Goal: Communication & Community: Share content

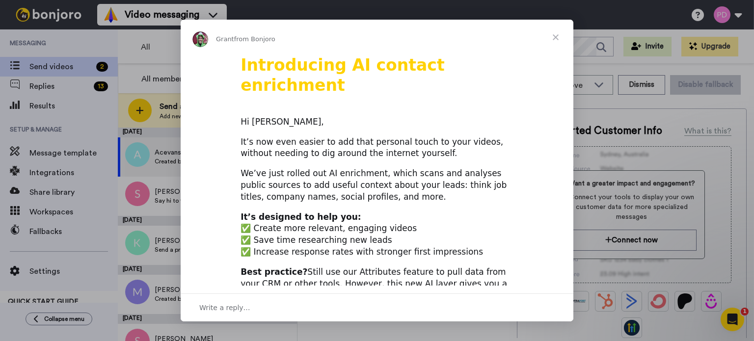
click at [556, 36] on span "Close" at bounding box center [555, 37] width 35 height 35
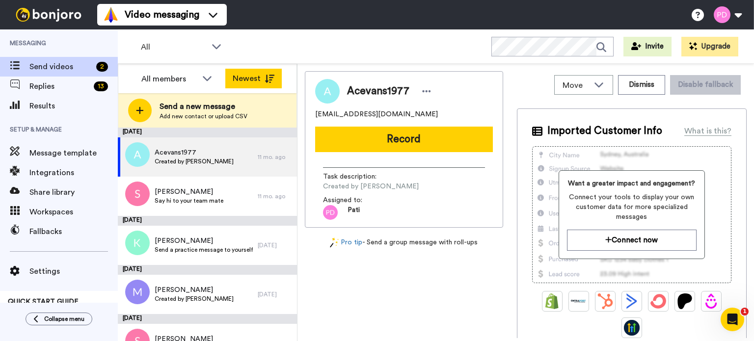
click at [268, 75] on icon at bounding box center [270, 79] width 10 height 8
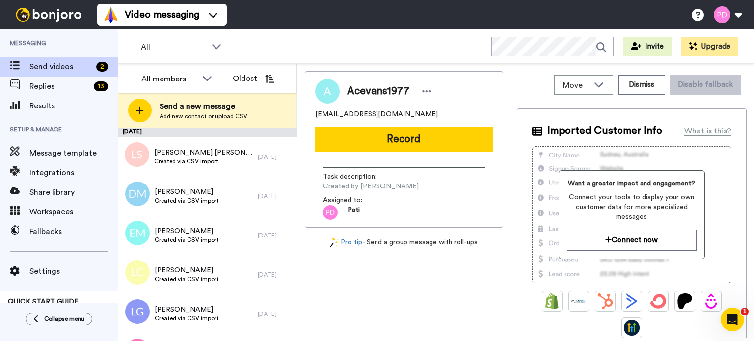
click at [268, 75] on icon at bounding box center [270, 79] width 10 height 8
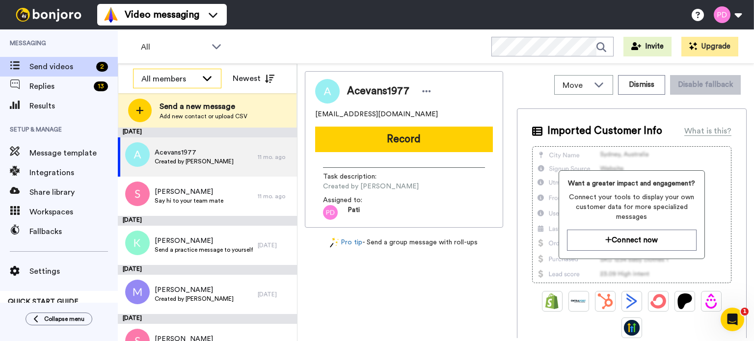
click at [206, 77] on icon at bounding box center [207, 78] width 12 height 10
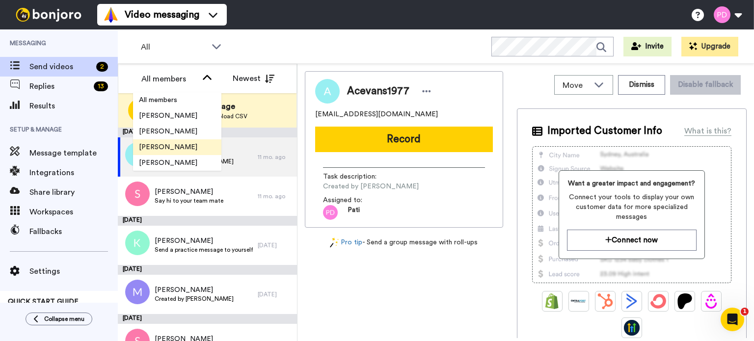
click at [159, 145] on span "[PERSON_NAME]" at bounding box center [168, 147] width 70 height 10
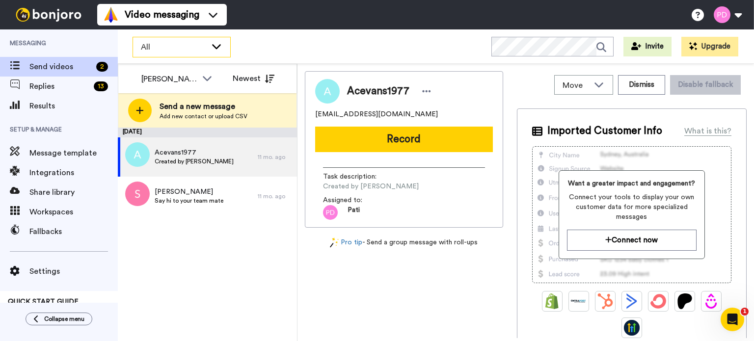
click at [211, 38] on div "All" at bounding box center [181, 47] width 97 height 20
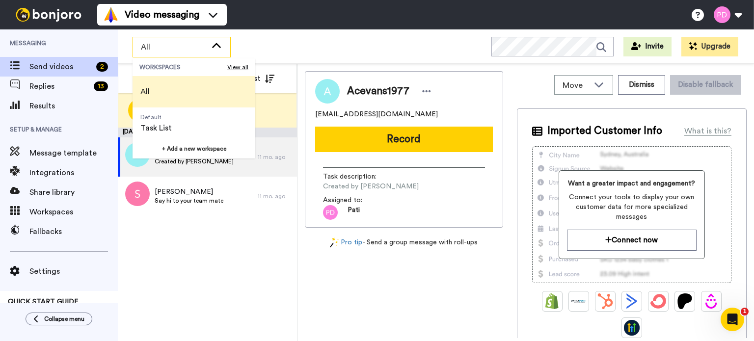
click at [190, 85] on li "All" at bounding box center [194, 91] width 123 height 31
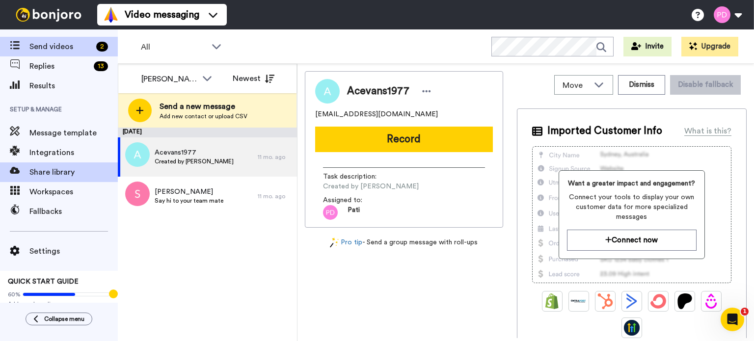
scroll to position [31, 0]
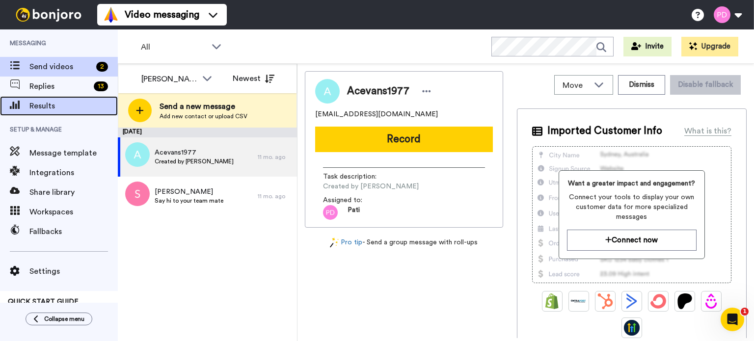
click at [32, 111] on span "Results" at bounding box center [73, 106] width 88 height 12
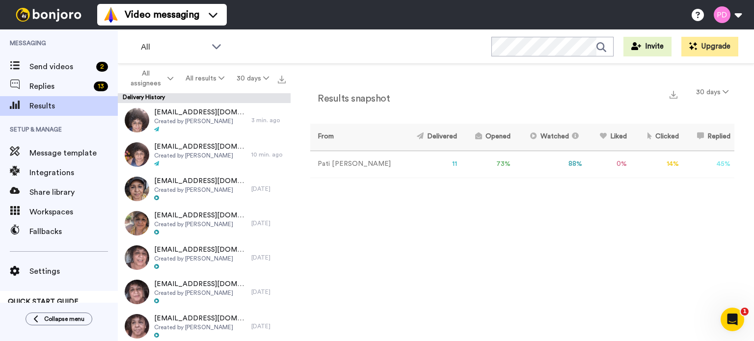
scroll to position [49, 0]
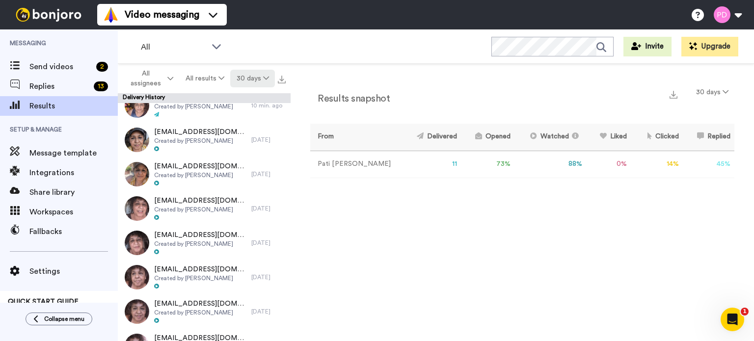
click at [267, 80] on icon at bounding box center [266, 78] width 6 height 7
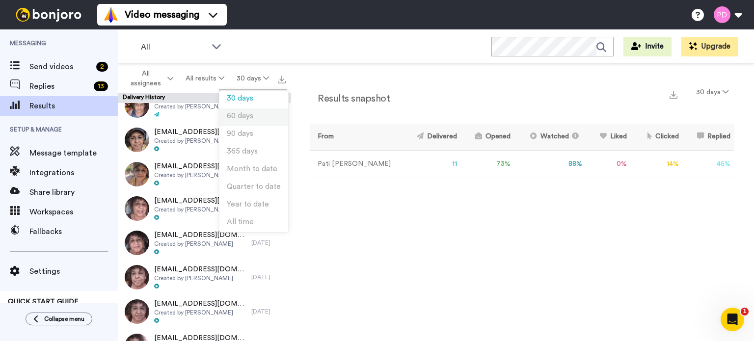
click at [252, 114] on span "60 days" at bounding box center [240, 115] width 27 height 7
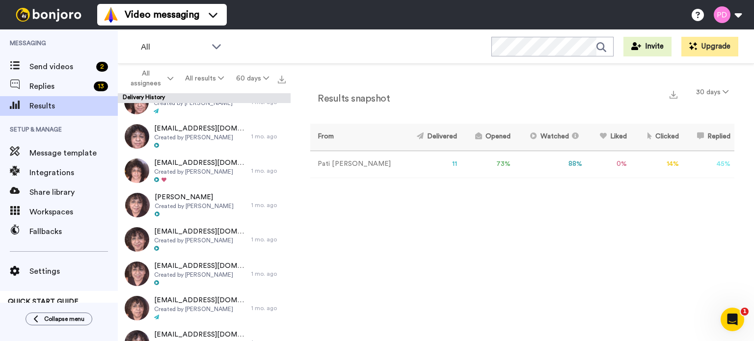
scroll to position [654, 0]
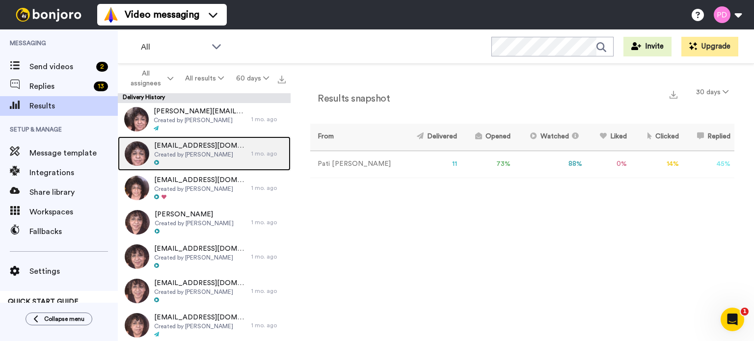
click at [185, 154] on span "Created by [PERSON_NAME]" at bounding box center [200, 155] width 92 height 8
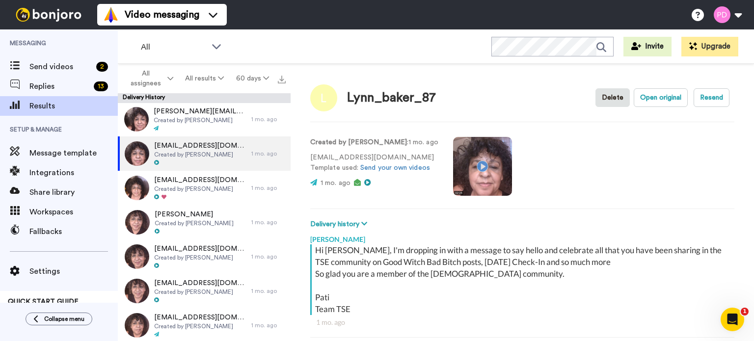
click at [474, 167] on video at bounding box center [482, 166] width 59 height 59
click at [459, 169] on video at bounding box center [482, 166] width 59 height 59
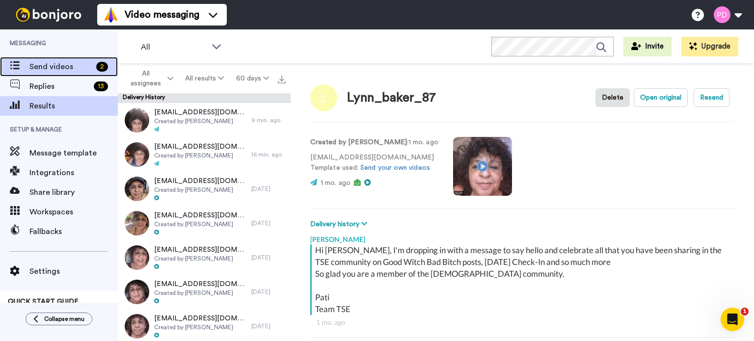
click at [55, 59] on div "Send videos 2" at bounding box center [59, 67] width 118 height 20
click at [59, 58] on div "Send videos 2" at bounding box center [59, 67] width 118 height 20
click at [69, 66] on span "Send videos" at bounding box center [60, 67] width 63 height 12
click at [678, 119] on div "Lynn_baker_87 Delete Open original Resend Created by Pati Diaz : 1 mo. ago lynn…" at bounding box center [522, 205] width 463 height 282
type textarea "x"
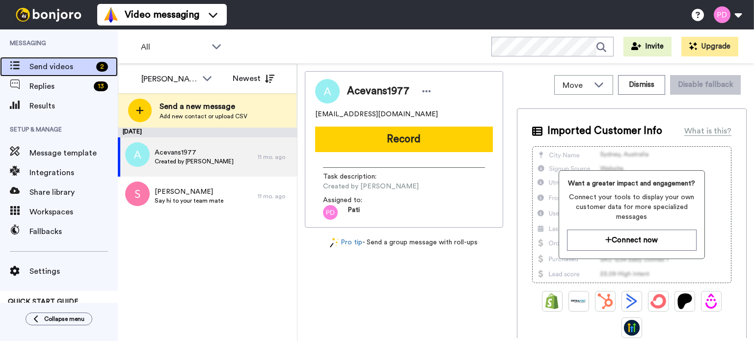
click at [53, 65] on span "Send videos" at bounding box center [60, 67] width 63 height 12
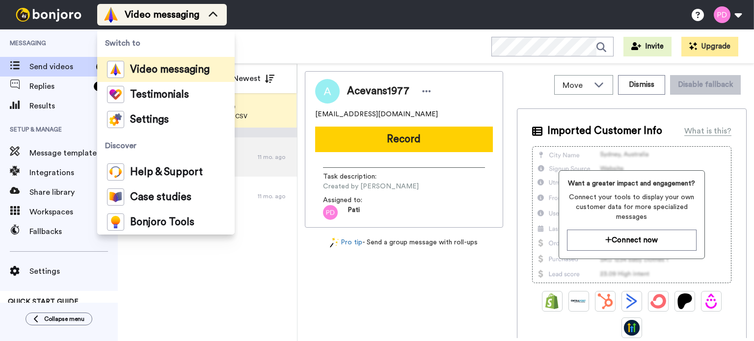
click at [210, 14] on icon at bounding box center [213, 15] width 16 height 10
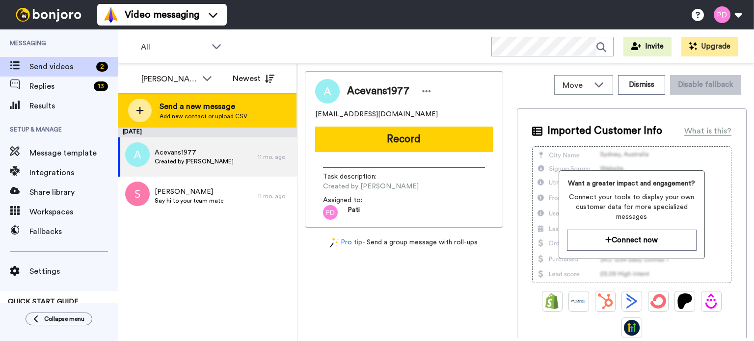
click at [139, 108] on icon at bounding box center [139, 110] width 7 height 7
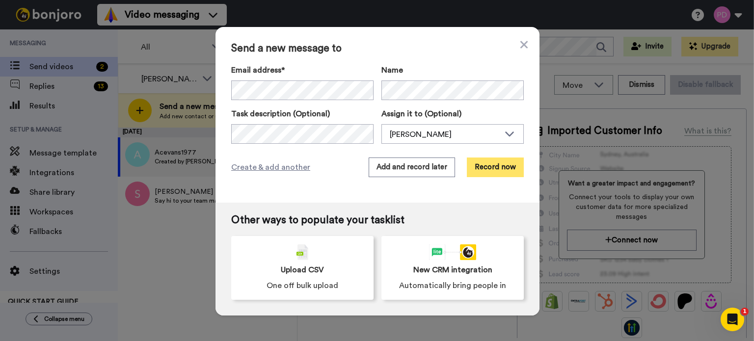
click at [481, 176] on div "Send a new message to Email address* Clgd2187 <clgd2187@gmail.com> Name Task de…" at bounding box center [378, 115] width 324 height 176
click at [493, 161] on button "Record now" at bounding box center [495, 168] width 57 height 20
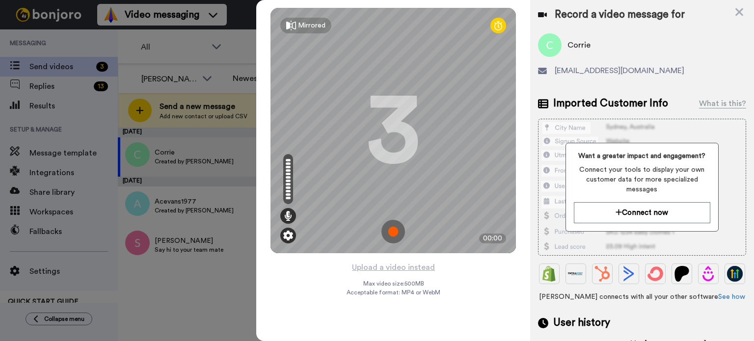
click at [288, 235] on img at bounding box center [288, 236] width 10 height 10
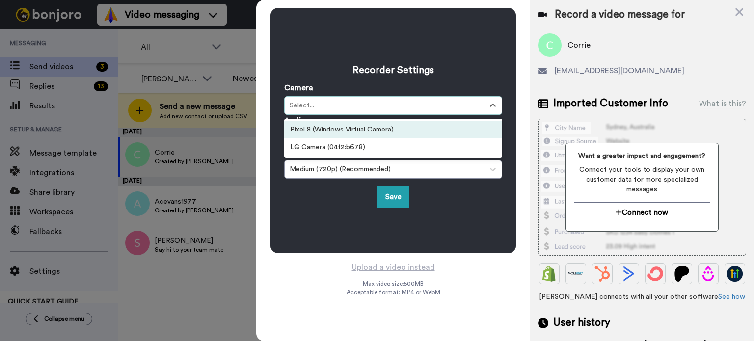
click at [340, 105] on div "Select..." at bounding box center [384, 106] width 189 height 10
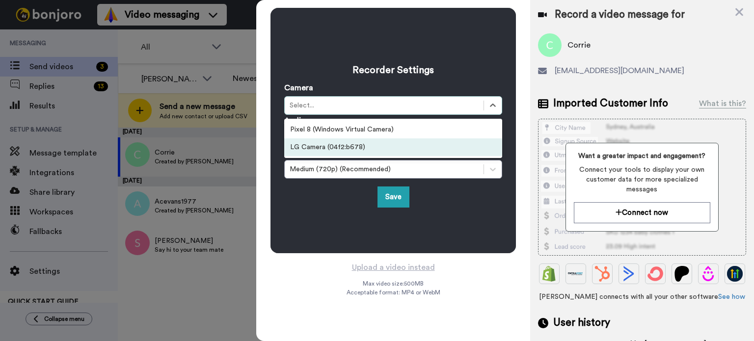
click at [338, 147] on div "LG Camera (04f2:b678)" at bounding box center [393, 147] width 218 height 18
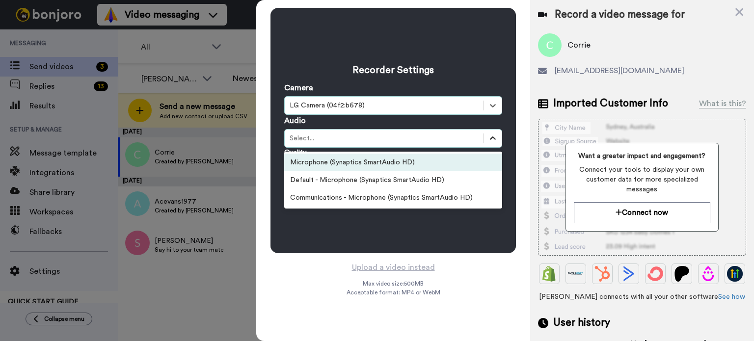
click at [493, 136] on icon at bounding box center [493, 139] width 10 height 10
click at [361, 162] on div "Microphone (Synaptics SmartAudio HD)" at bounding box center [393, 163] width 218 height 18
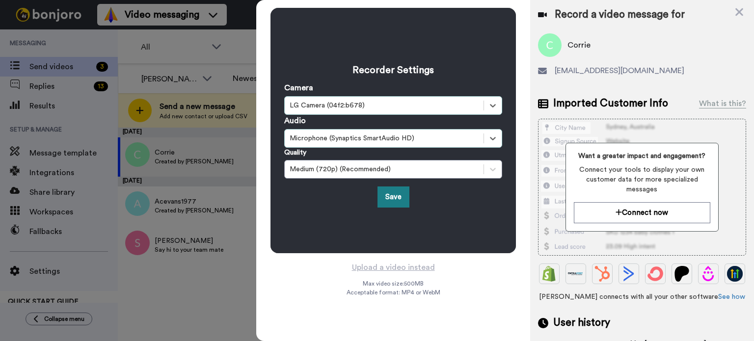
click at [381, 199] on button "Save" at bounding box center [394, 197] width 32 height 21
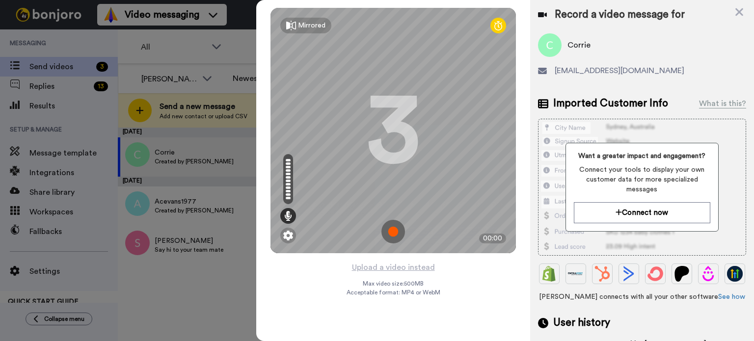
click at [396, 237] on img at bounding box center [393, 232] width 24 height 24
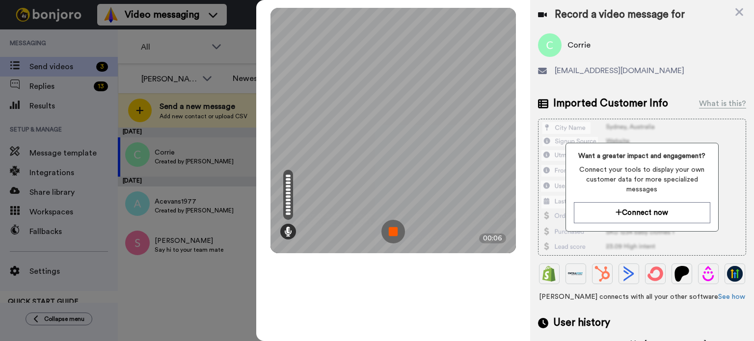
click at [393, 233] on img at bounding box center [393, 232] width 24 height 24
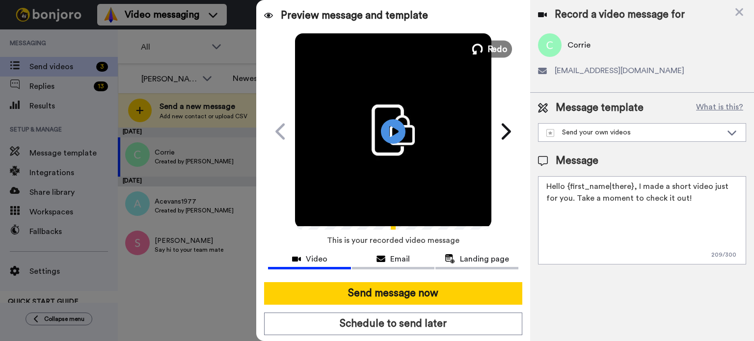
click at [478, 47] on icon at bounding box center [477, 49] width 11 height 11
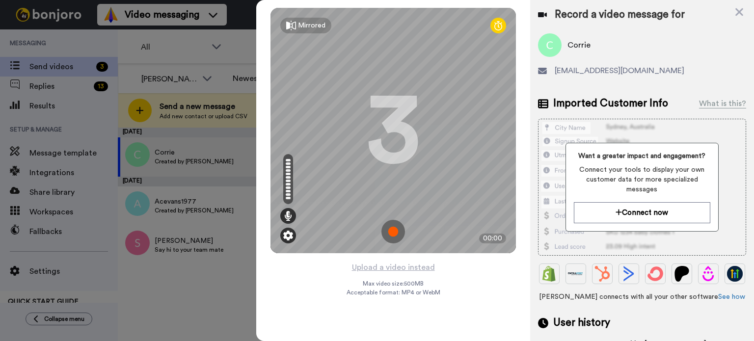
click at [289, 236] on img at bounding box center [288, 236] width 10 height 10
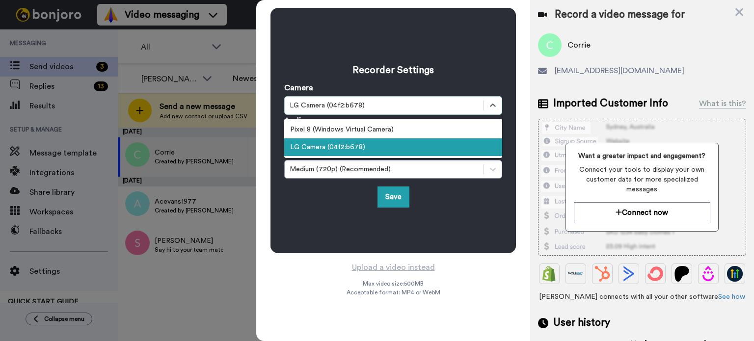
click at [366, 102] on div "LG Camera (04f2:b678)" at bounding box center [384, 106] width 189 height 10
click at [306, 146] on div "LG Camera (04f2:b678)" at bounding box center [393, 147] width 218 height 18
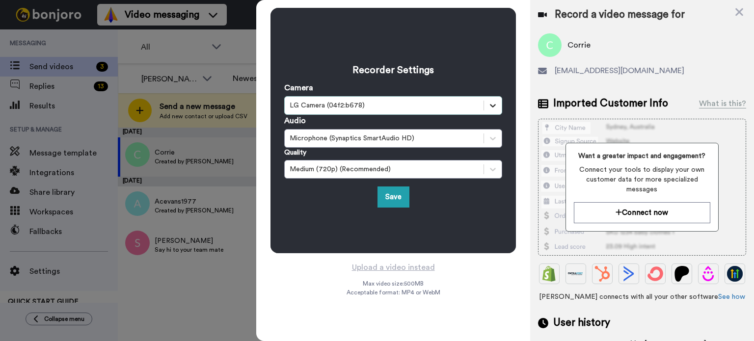
click at [493, 106] on icon at bounding box center [493, 106] width 10 height 10
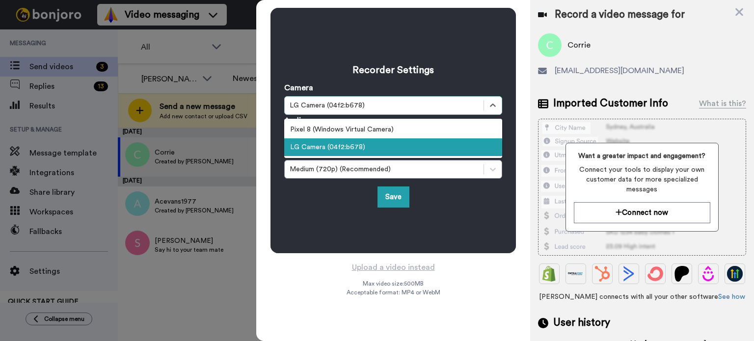
click at [302, 153] on div "LG Camera (04f2:b678)" at bounding box center [393, 147] width 218 height 18
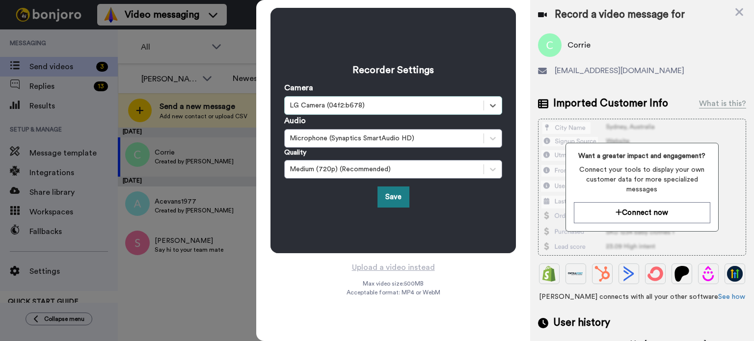
click at [401, 197] on button "Save" at bounding box center [394, 197] width 32 height 21
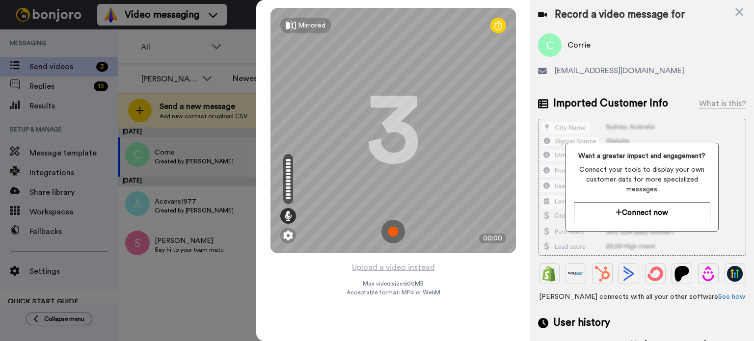
click at [497, 25] on icon at bounding box center [498, 26] width 8 height 10
click at [302, 21] on div "Mirrored" at bounding box center [311, 26] width 27 height 10
click at [302, 21] on div "Mirror" at bounding box center [308, 26] width 20 height 10
click at [290, 236] on img at bounding box center [288, 236] width 10 height 10
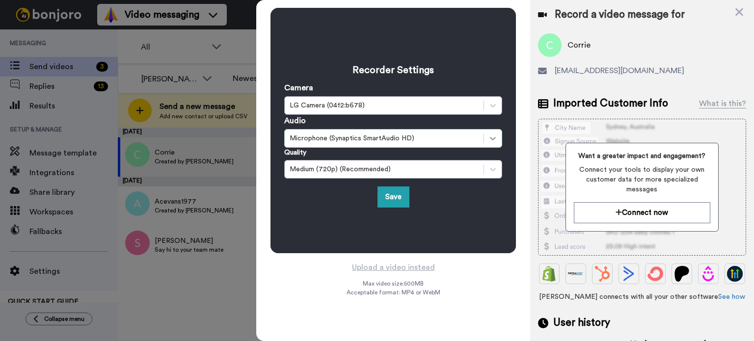
click at [491, 130] on div at bounding box center [493, 139] width 18 height 18
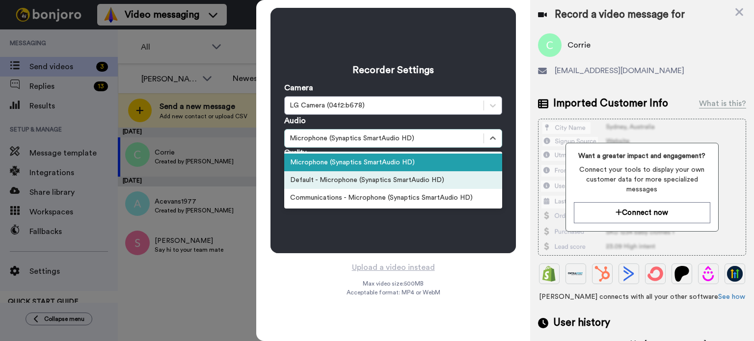
click at [413, 174] on div "Default - Microphone (Synaptics SmartAudio HD)" at bounding box center [393, 180] width 218 height 18
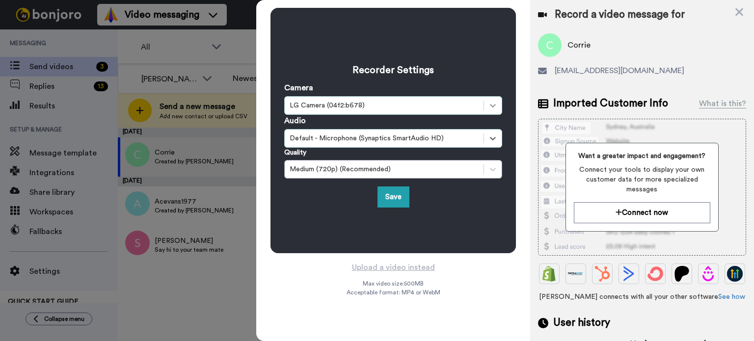
click at [489, 108] on icon at bounding box center [493, 106] width 10 height 10
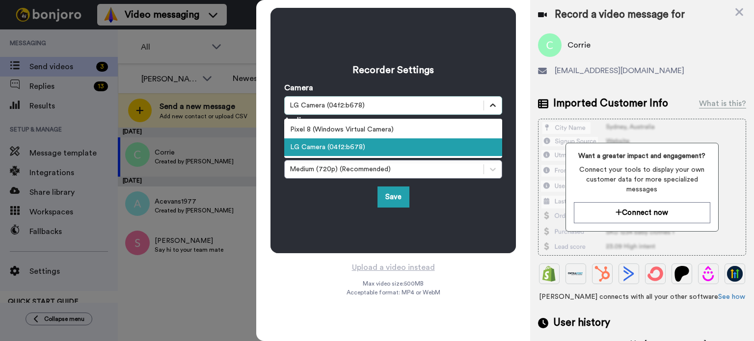
click at [489, 108] on icon at bounding box center [493, 106] width 10 height 10
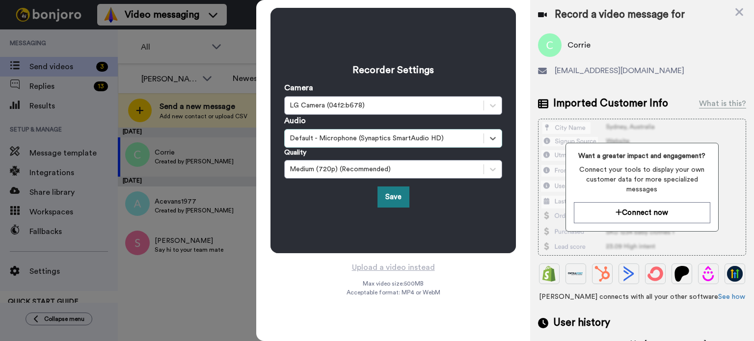
click at [399, 198] on button "Save" at bounding box center [394, 197] width 32 height 21
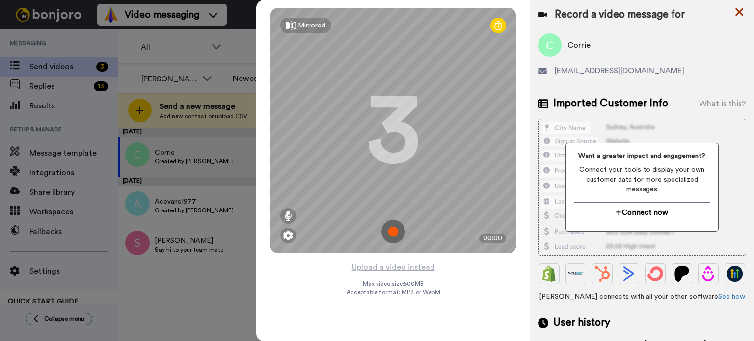
click at [738, 9] on icon at bounding box center [739, 12] width 10 height 12
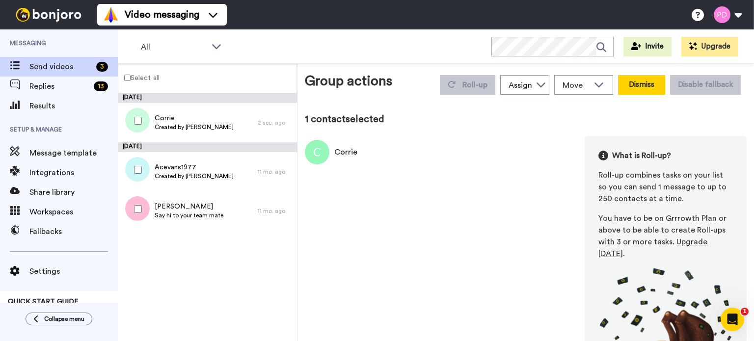
click at [646, 89] on button "Dismiss" at bounding box center [641, 85] width 47 height 20
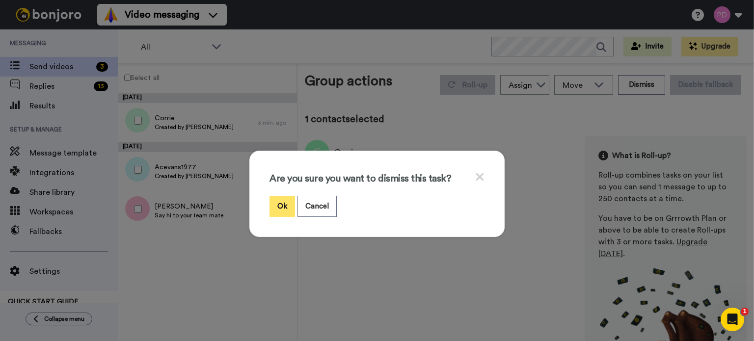
click at [281, 202] on button "Ok" at bounding box center [283, 206] width 26 height 21
